Goal: Task Accomplishment & Management: Complete application form

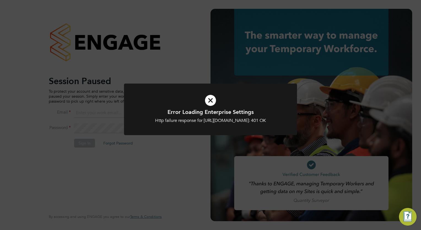
type input "tom.morgan@buildrec.com"
click at [212, 101] on icon at bounding box center [210, 100] width 143 height 21
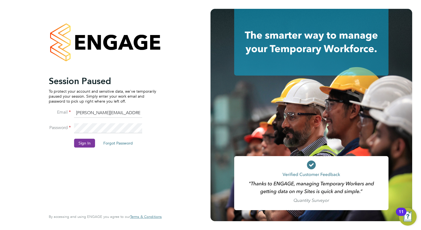
click at [82, 142] on button "Sign In" at bounding box center [84, 143] width 21 height 9
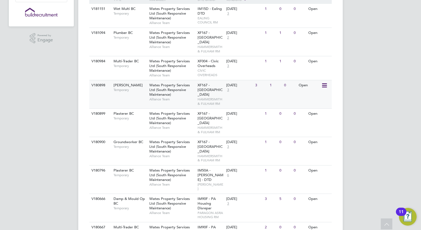
scroll to position [165, 0]
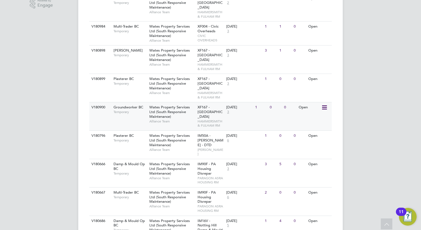
click at [146, 106] on div "Groundworker BC Temporary" at bounding box center [128, 109] width 39 height 14
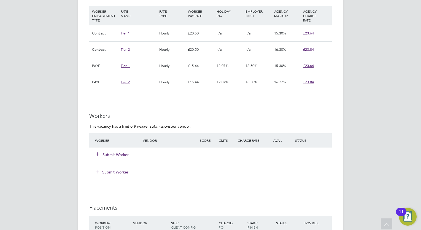
scroll to position [413, 0]
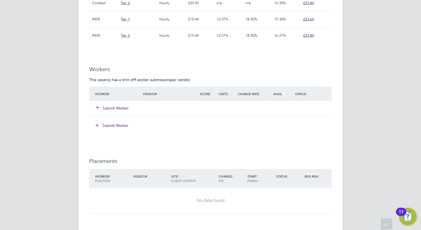
click at [120, 105] on button "Submit Worker" at bounding box center [112, 108] width 33 height 6
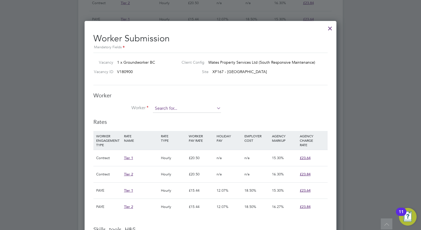
click at [173, 109] on input at bounding box center [187, 108] width 68 height 8
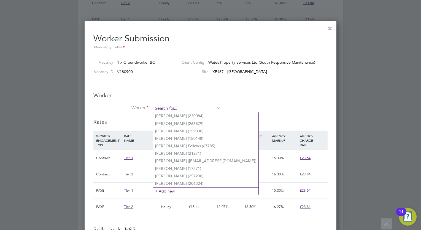
click at [198, 107] on input at bounding box center [187, 108] width 68 height 8
click at [216, 105] on icon at bounding box center [216, 108] width 0 height 8
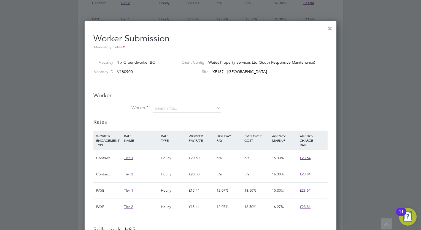
click at [216, 105] on icon at bounding box center [216, 108] width 0 height 8
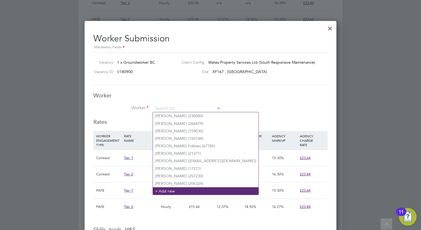
click at [189, 190] on li "+ Add new" at bounding box center [206, 190] width 106 height 7
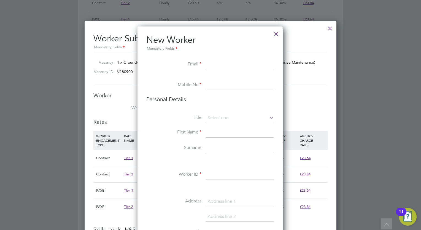
paste input "[EMAIL_ADDRESS][DOMAIN_NAME]"
type input "[EMAIL_ADDRESS][DOMAIN_NAME]"
click at [243, 84] on input at bounding box center [240, 85] width 68 height 10
paste input "[PHONE_NUMBER]"
type input "[PHONE_NUMBER]"
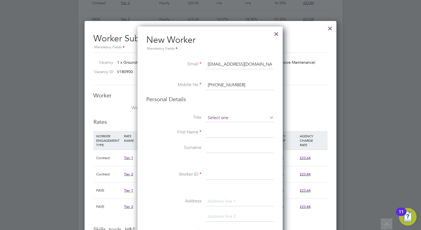
click at [224, 117] on input at bounding box center [240, 118] width 68 height 8
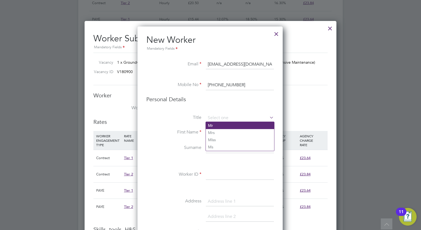
click at [221, 125] on li "Mr" at bounding box center [240, 125] width 68 height 7
type input "Mr"
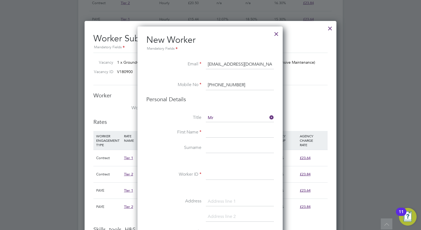
click at [221, 133] on input at bounding box center [240, 133] width 68 height 10
type input "Orlando"
click at [220, 147] on input at bounding box center [240, 148] width 68 height 10
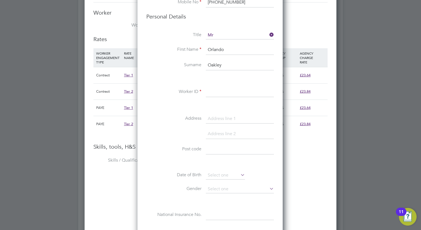
type input "Oakley"
drag, startPoint x: 233, startPoint y: 94, endPoint x: 157, endPoint y: 55, distance: 85.7
click at [233, 94] on input at bounding box center [240, 92] width 68 height 10
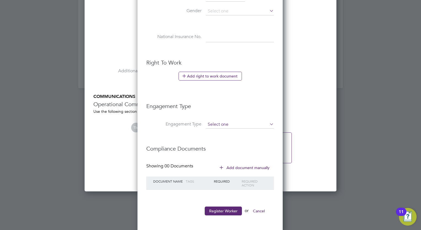
type input "292068"
click at [232, 121] on input at bounding box center [240, 125] width 68 height 8
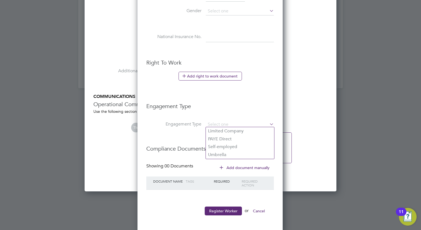
click at [232, 105] on h3 "Engagement Type" at bounding box center [210, 103] width 128 height 13
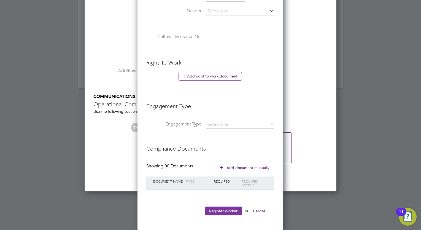
click at [231, 208] on button "Register Worker" at bounding box center [223, 210] width 37 height 9
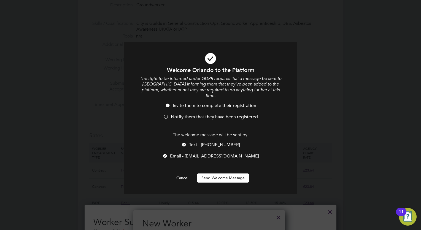
click at [232, 173] on button "Send Welcome Message" at bounding box center [223, 177] width 52 height 9
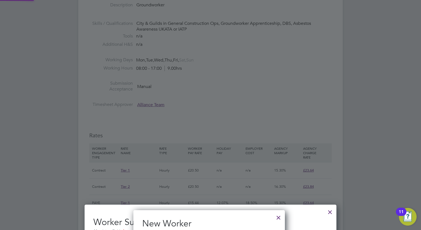
type input "[PERSON_NAME] (292068)"
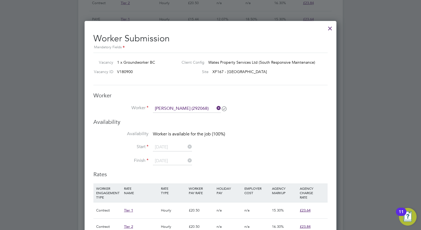
click at [329, 28] on div at bounding box center [330, 27] width 10 height 10
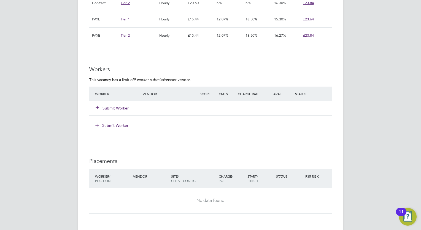
click at [120, 107] on button "Submit Worker" at bounding box center [112, 108] width 33 height 6
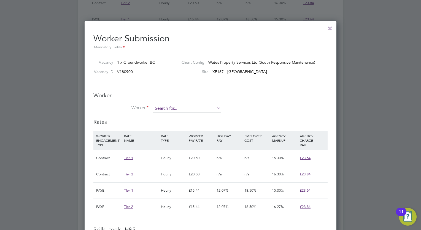
click at [187, 106] on input at bounding box center [187, 108] width 68 height 8
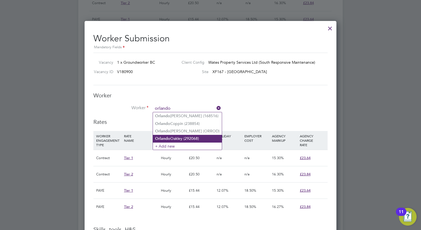
click at [179, 137] on li "[PERSON_NAME] (292068)" at bounding box center [187, 138] width 69 height 7
type input "[PERSON_NAME] (292068)"
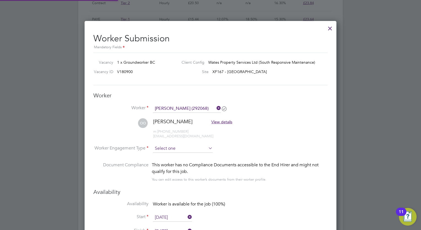
click at [168, 146] on input at bounding box center [183, 148] width 60 height 8
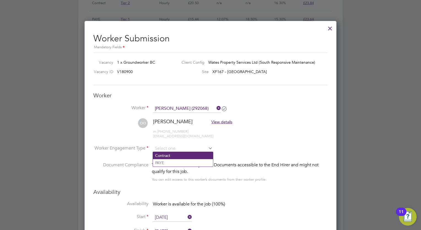
click at [171, 155] on li "Contract" at bounding box center [183, 155] width 60 height 7
type input "Contract"
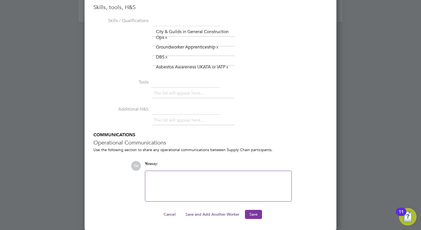
click at [257, 213] on button "Save" at bounding box center [253, 214] width 17 height 9
